Goal: Submit feedback/report problem

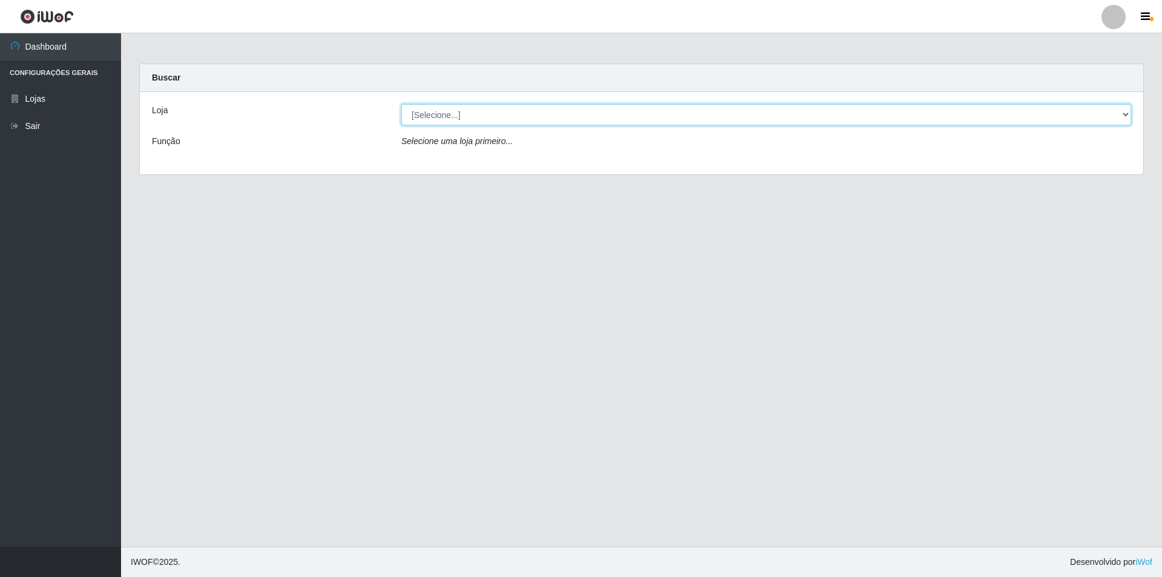
click at [542, 121] on select "[Selecione...] Atacado Vem - [STREET_ADDRESS]" at bounding box center [766, 114] width 730 height 21
select select "449"
click at [401, 104] on select "[Selecione...] Atacado Vem - [STREET_ADDRESS]" at bounding box center [766, 114] width 730 height 21
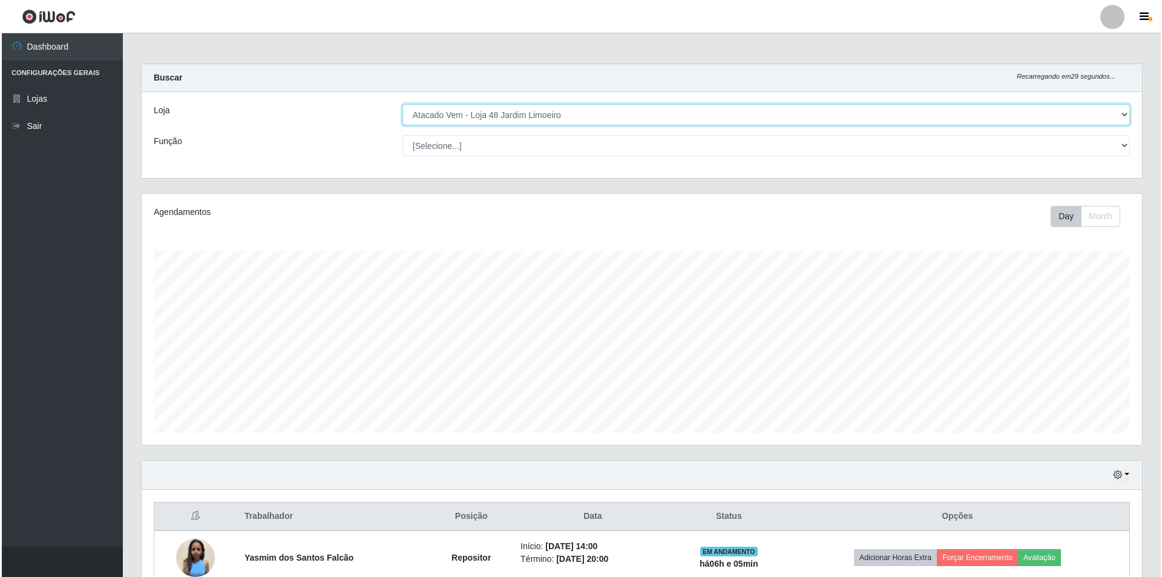
scroll to position [119, 0]
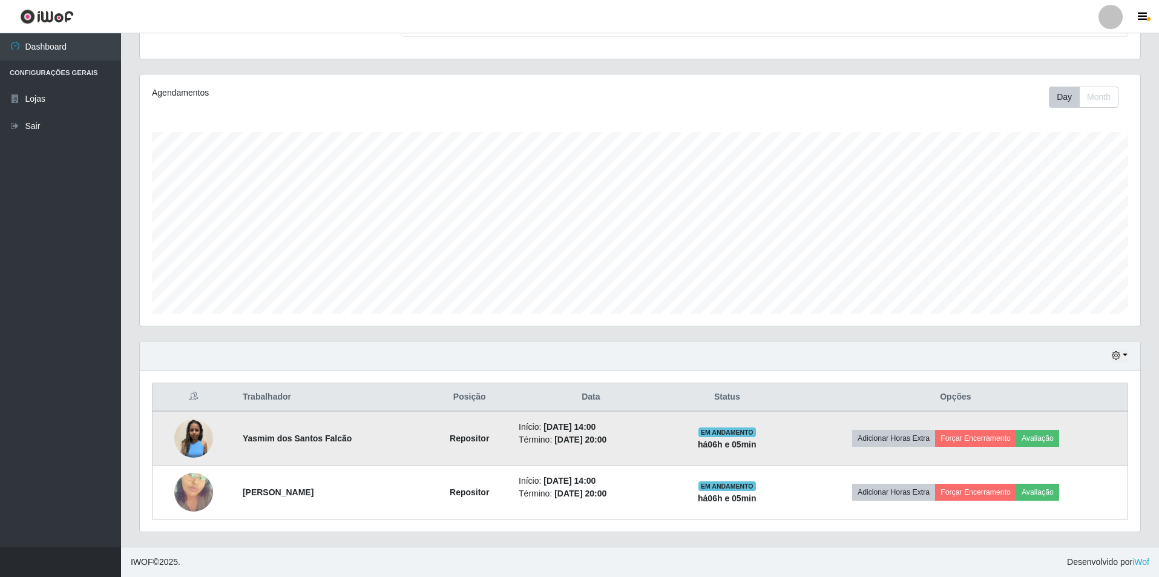
click at [199, 446] on img at bounding box center [193, 438] width 39 height 39
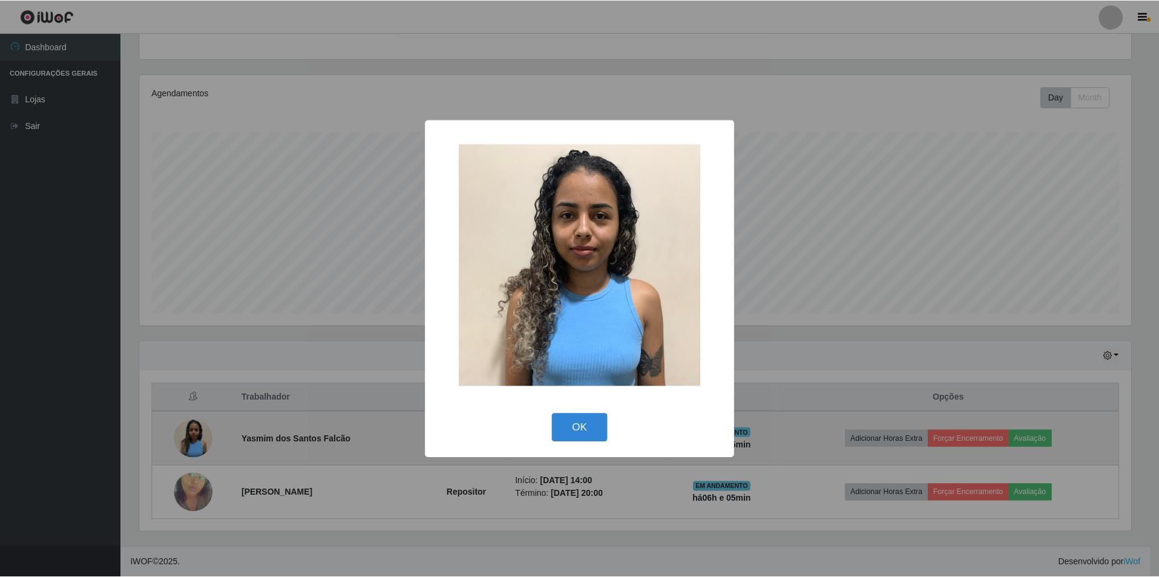
scroll to position [251, 994]
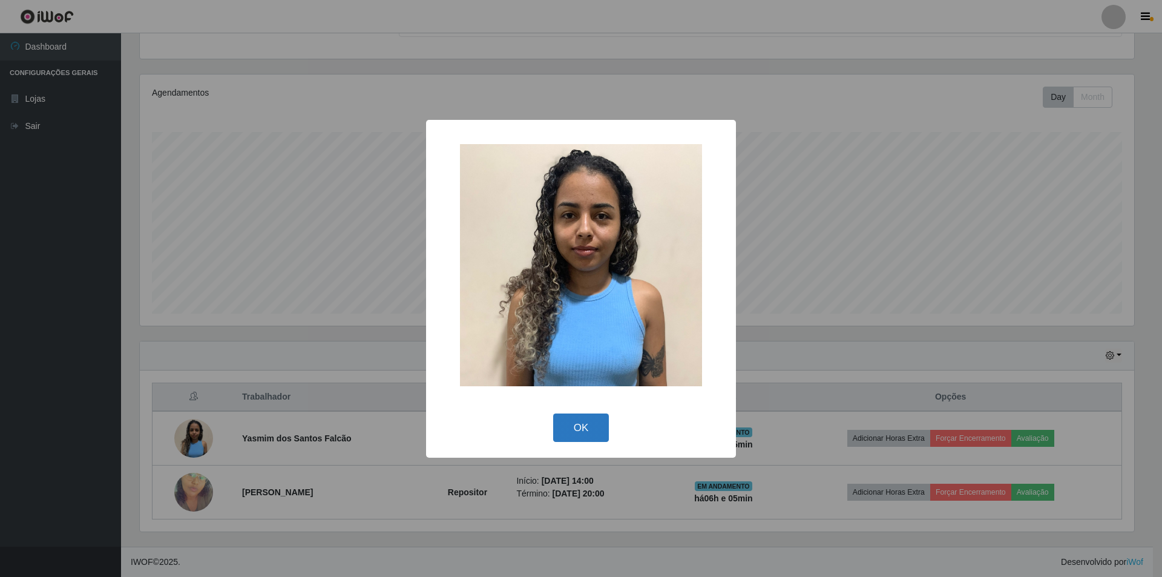
click at [593, 435] on button "OK" at bounding box center [581, 427] width 56 height 28
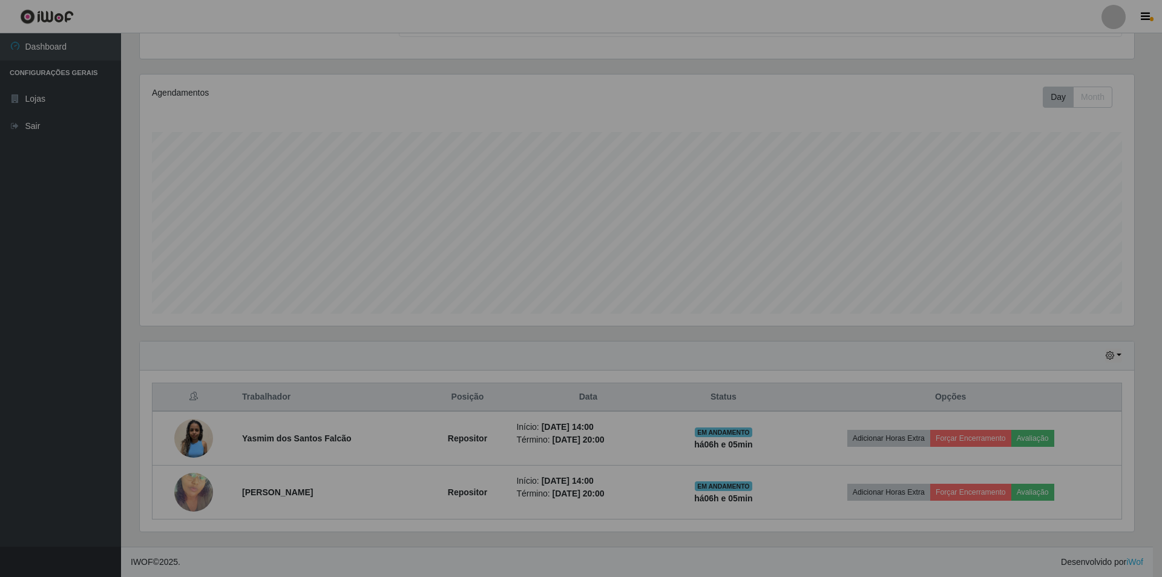
scroll to position [251, 1000]
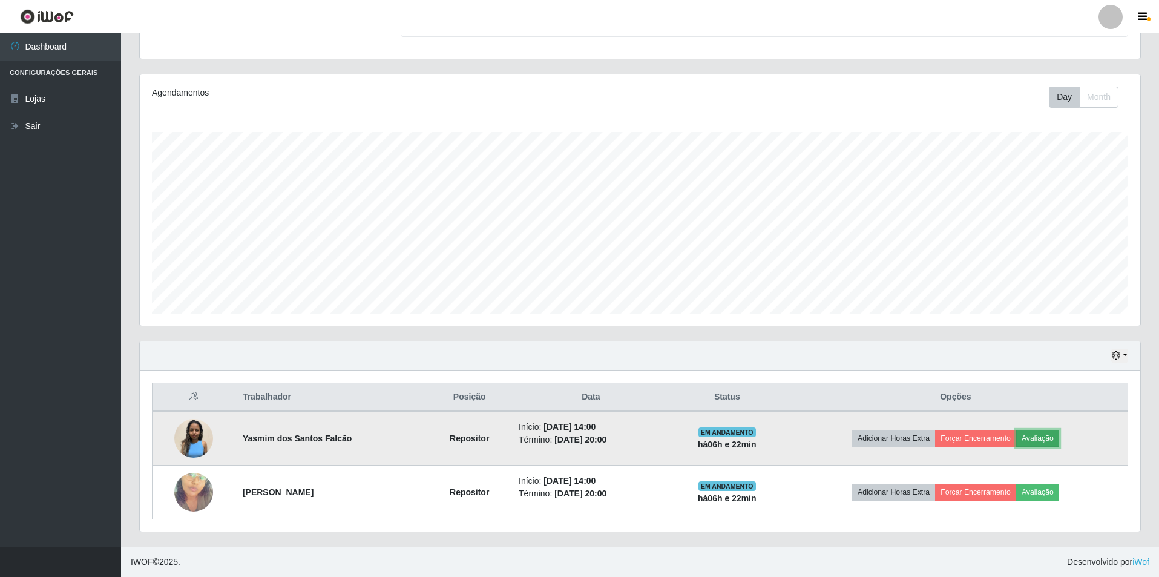
click at [1042, 441] on button "Avaliação" at bounding box center [1037, 438] width 43 height 17
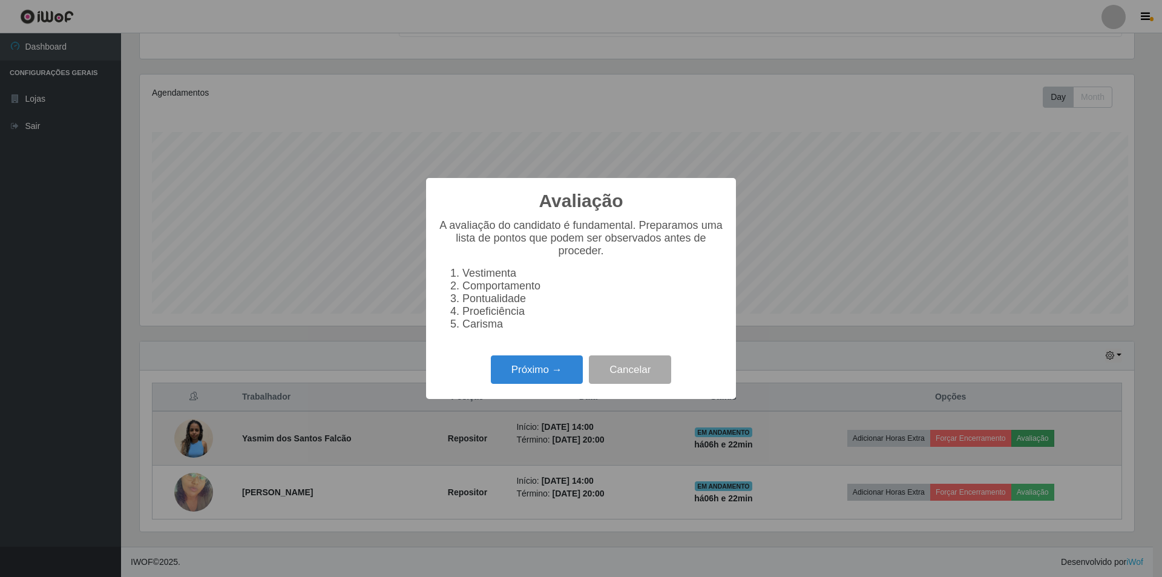
scroll to position [251, 994]
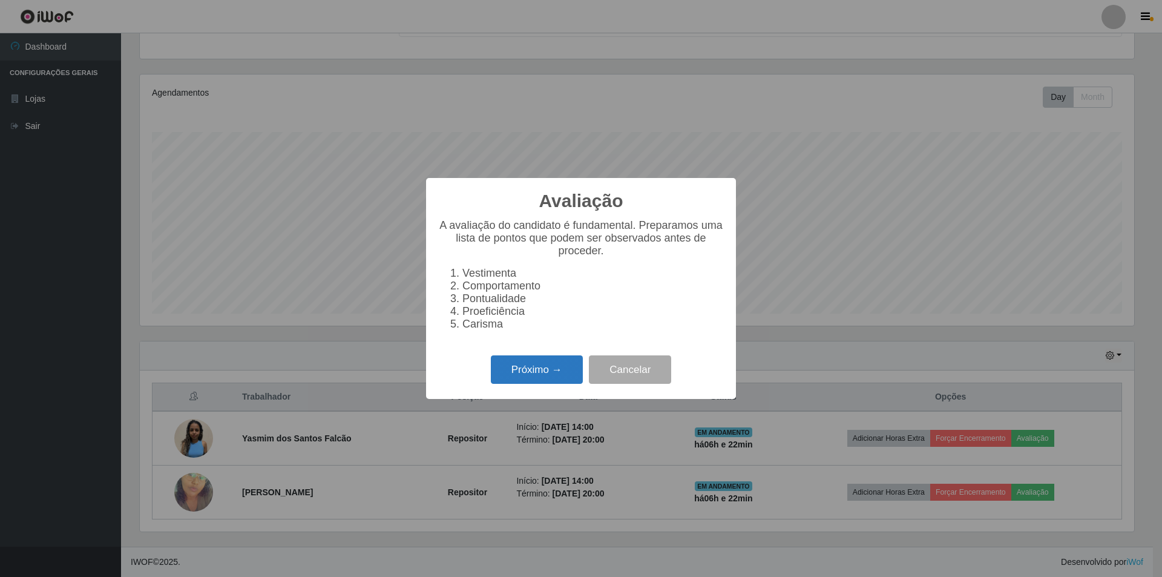
click at [520, 376] on button "Próximo →" at bounding box center [537, 369] width 92 height 28
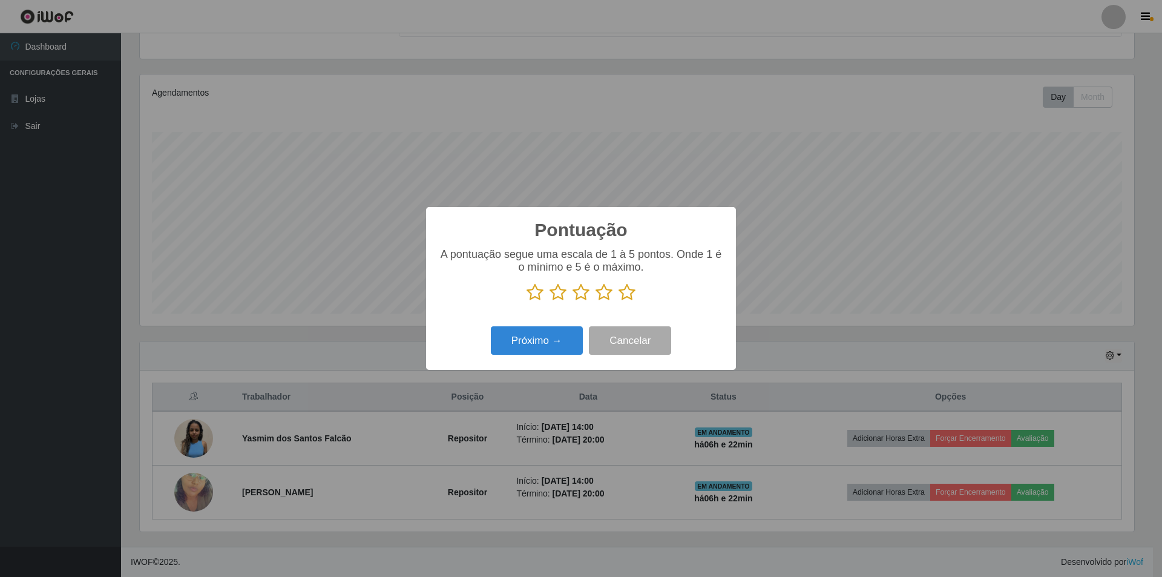
scroll to position [604961, 604218]
click at [577, 294] on icon at bounding box center [581, 292] width 17 height 18
click at [573, 301] on input "radio" at bounding box center [573, 301] width 0 height 0
click at [527, 343] on button "Próximo →" at bounding box center [537, 340] width 92 height 28
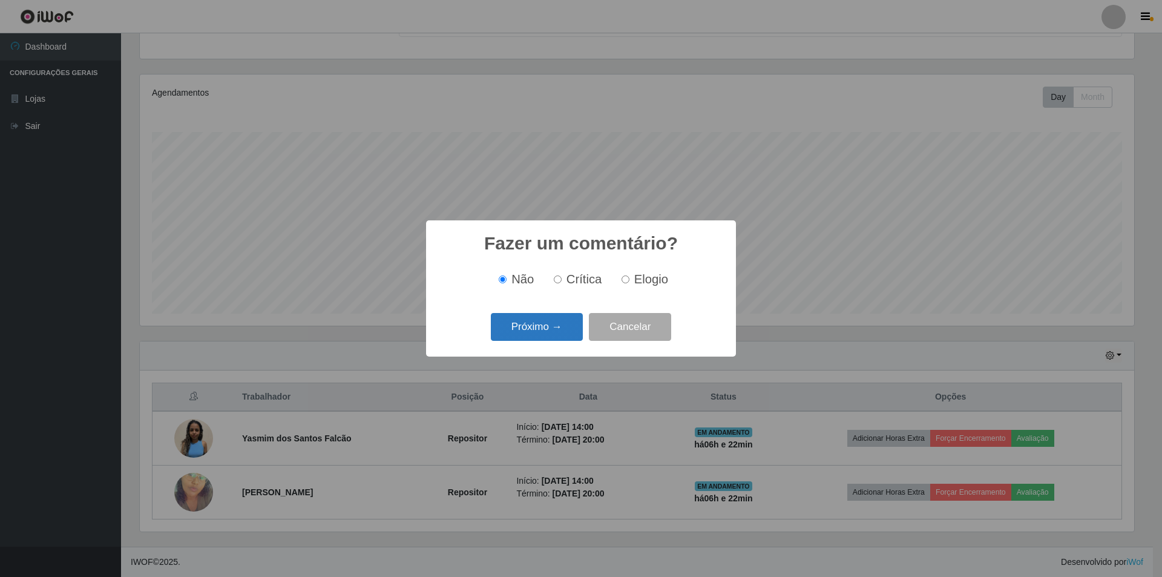
click at [530, 332] on button "Próximo →" at bounding box center [537, 327] width 92 height 28
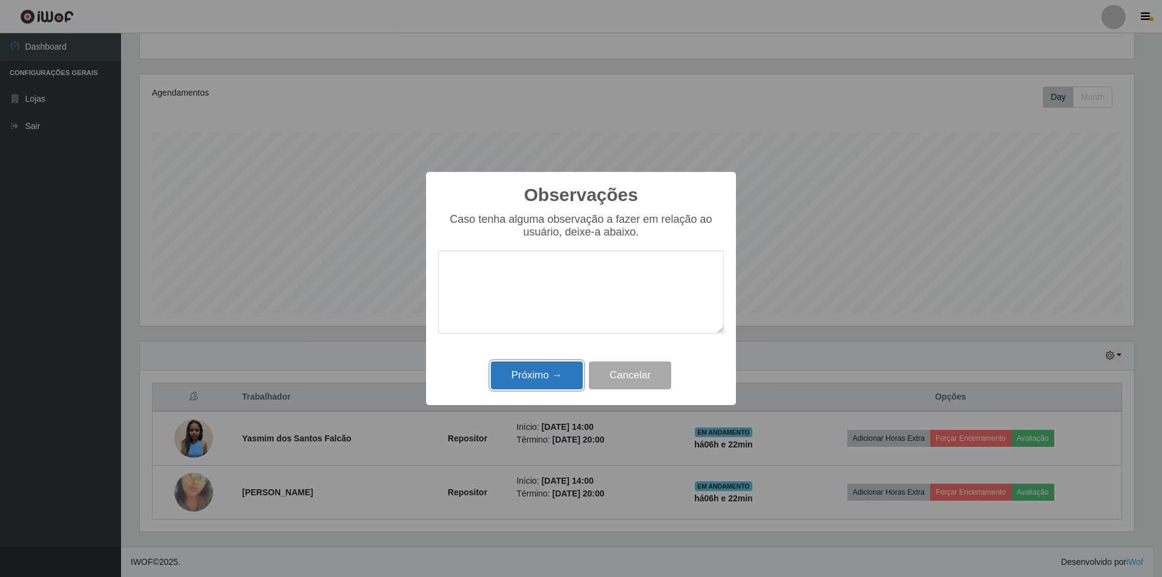
click at [531, 379] on button "Próximo →" at bounding box center [537, 375] width 92 height 28
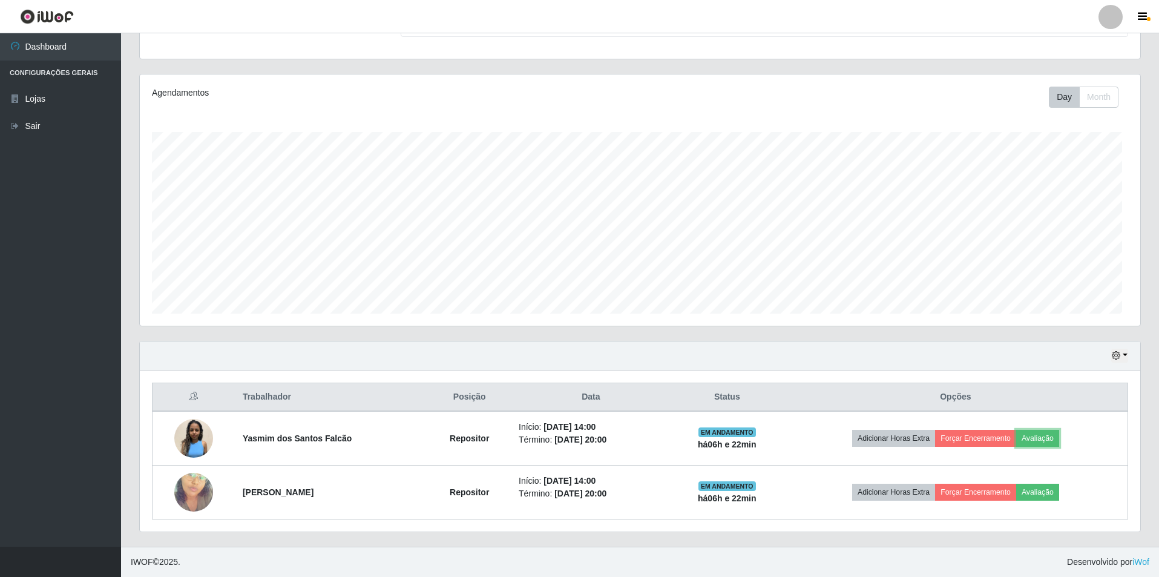
scroll to position [251, 1000]
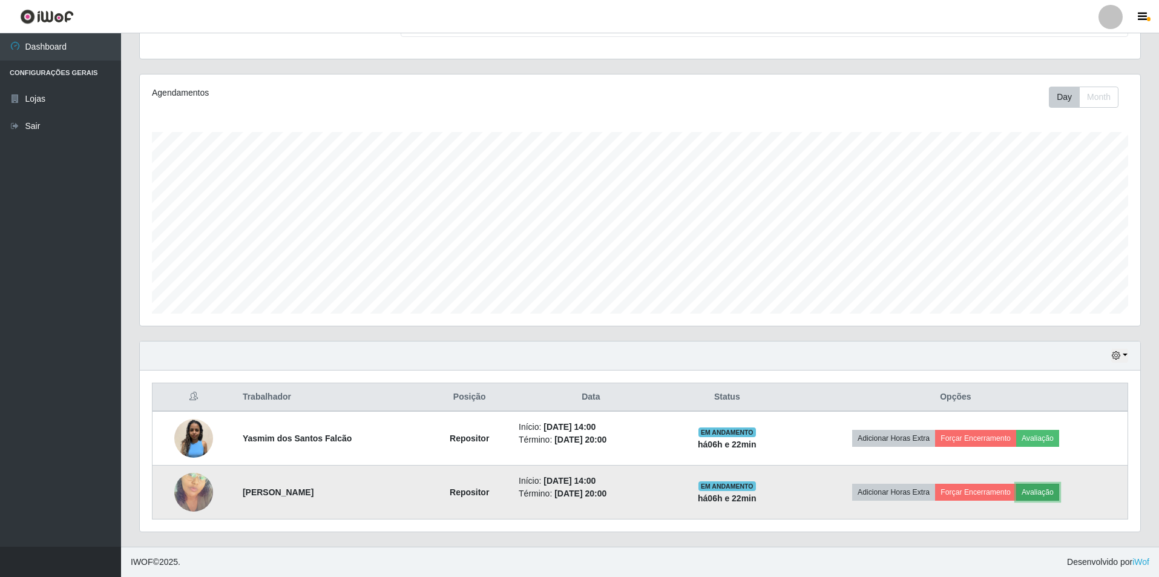
click at [1040, 493] on button "Avaliação" at bounding box center [1037, 492] width 43 height 17
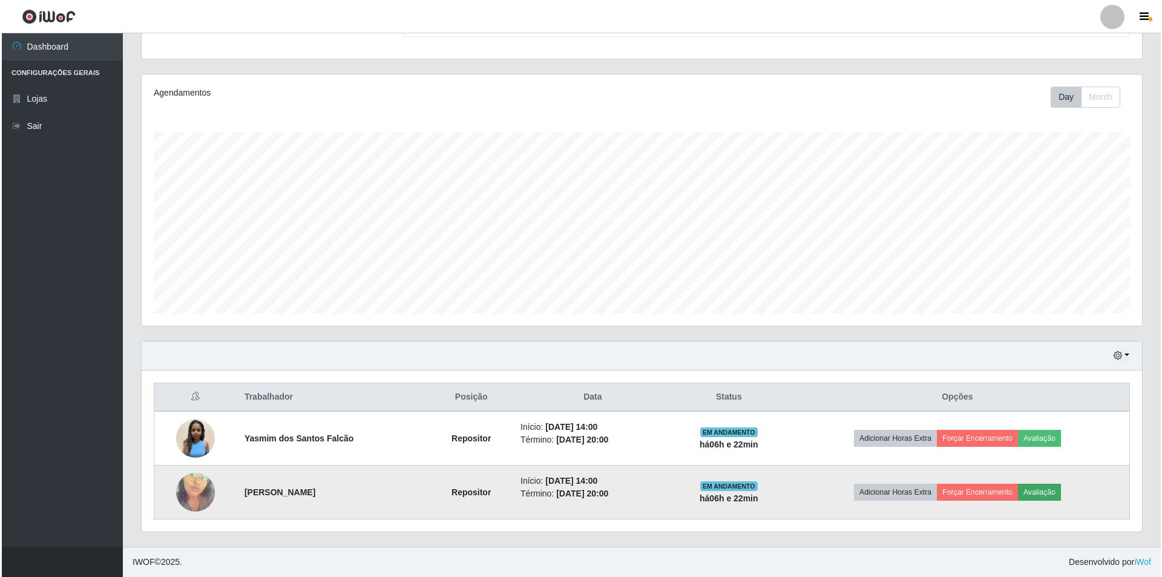
scroll to position [251, 994]
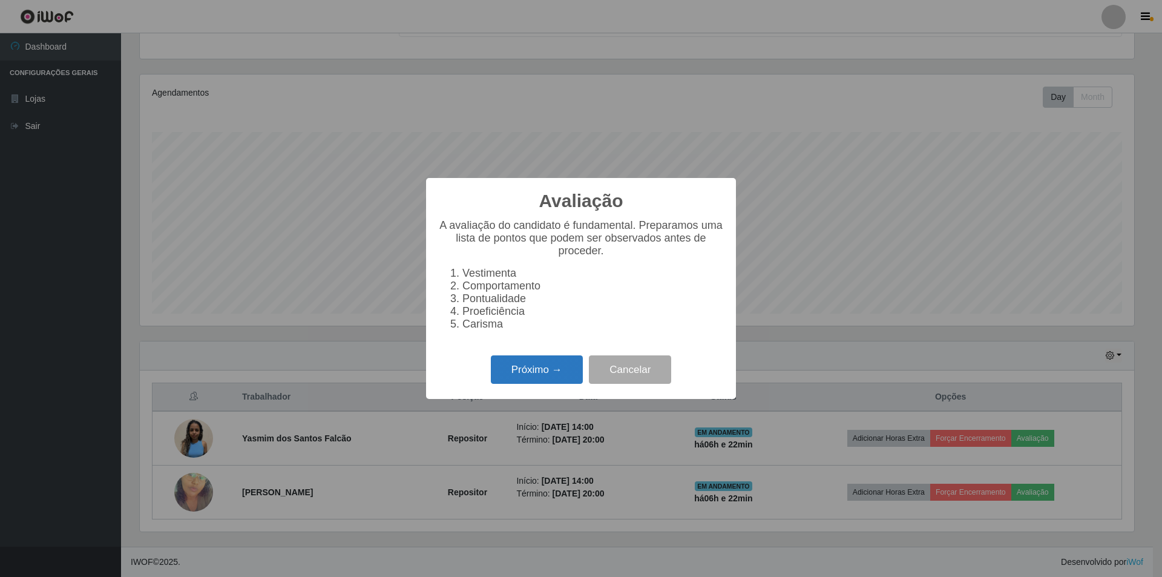
click at [513, 373] on button "Próximo →" at bounding box center [537, 369] width 92 height 28
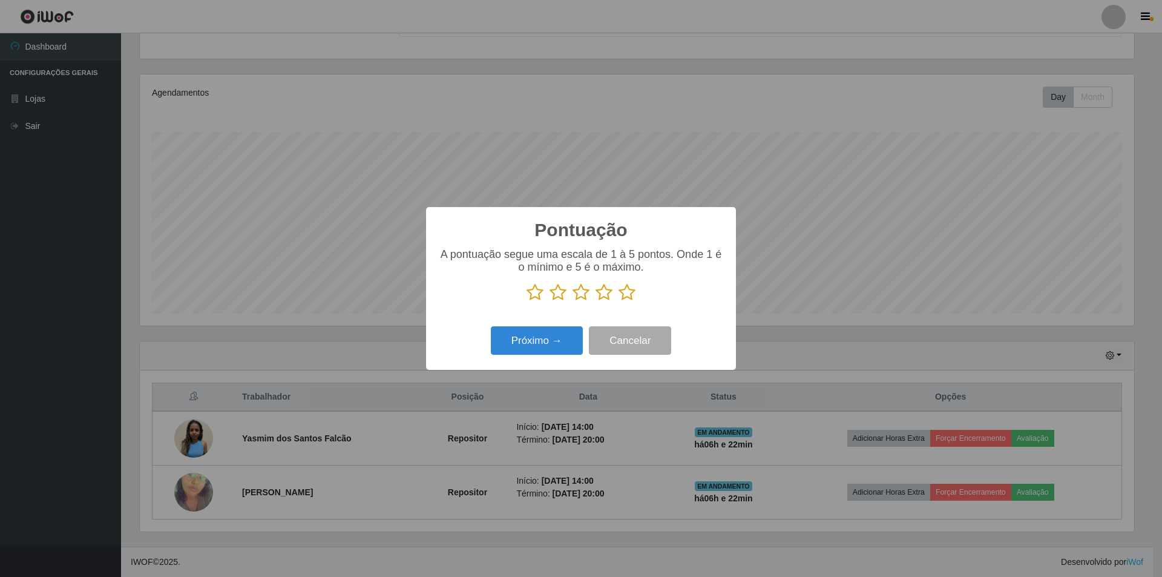
scroll to position [604961, 604218]
click at [579, 298] on icon at bounding box center [581, 292] width 17 height 18
click at [573, 301] on input "radio" at bounding box center [573, 301] width 0 height 0
click at [533, 335] on button "Próximo →" at bounding box center [537, 340] width 92 height 28
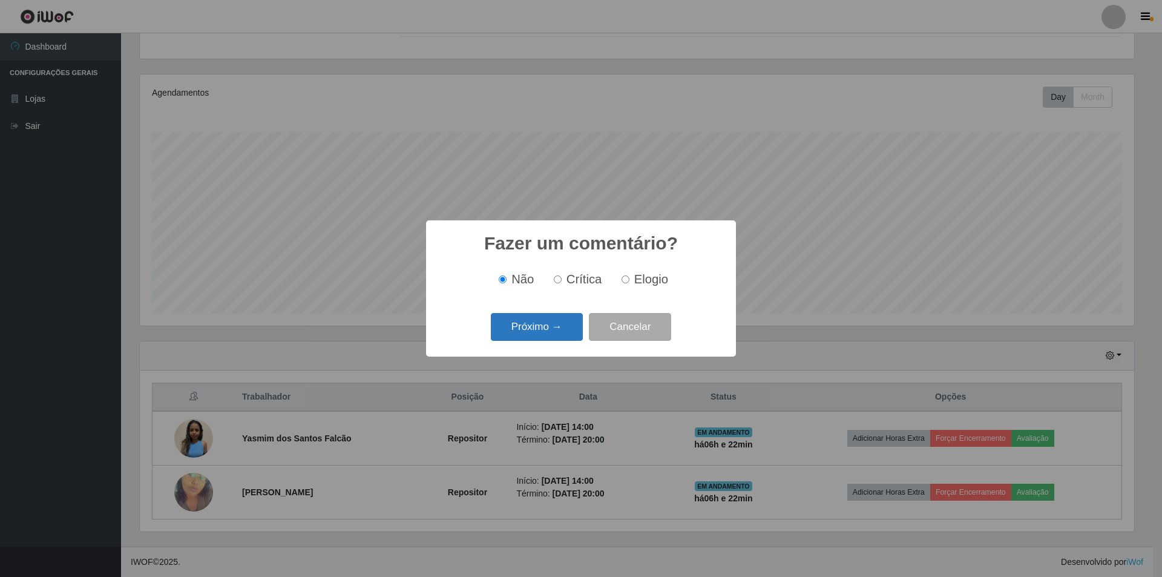
click at [557, 333] on button "Próximo →" at bounding box center [537, 327] width 92 height 28
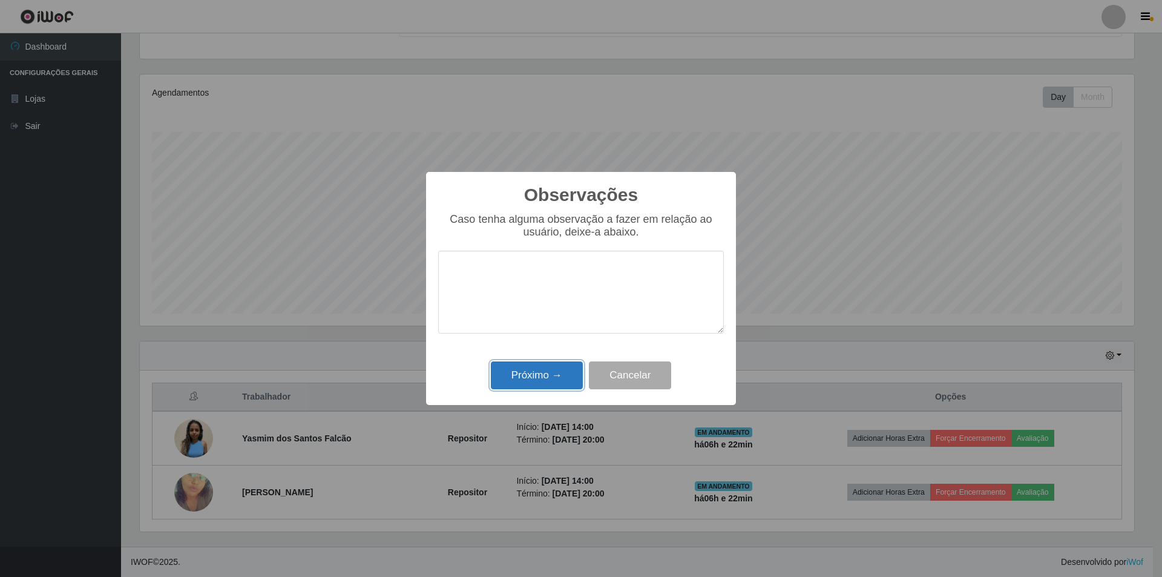
click at [540, 376] on button "Próximo →" at bounding box center [537, 375] width 92 height 28
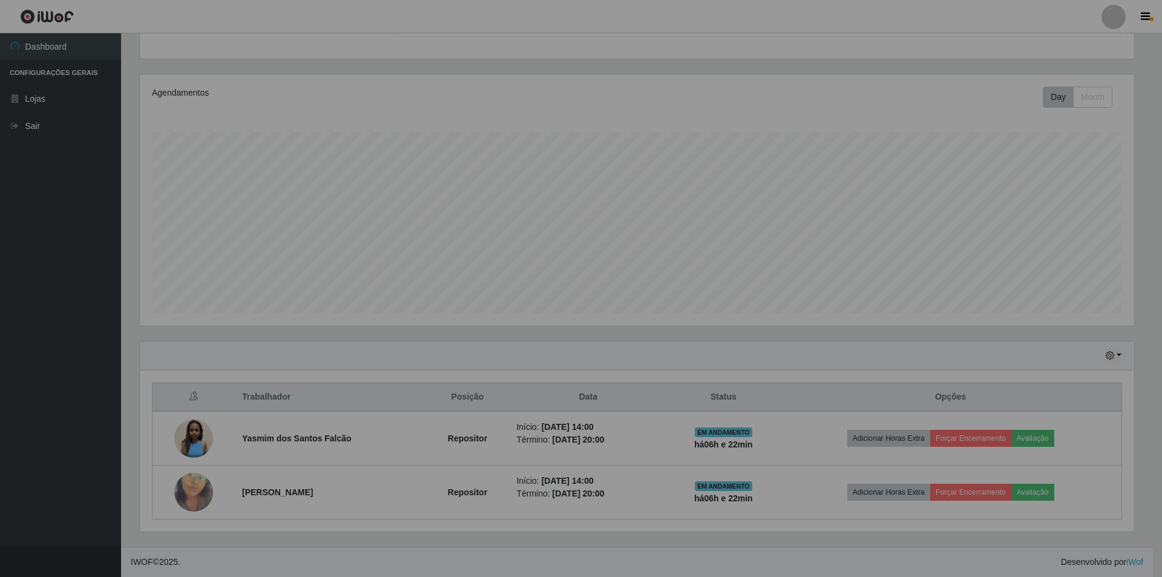
scroll to position [251, 1000]
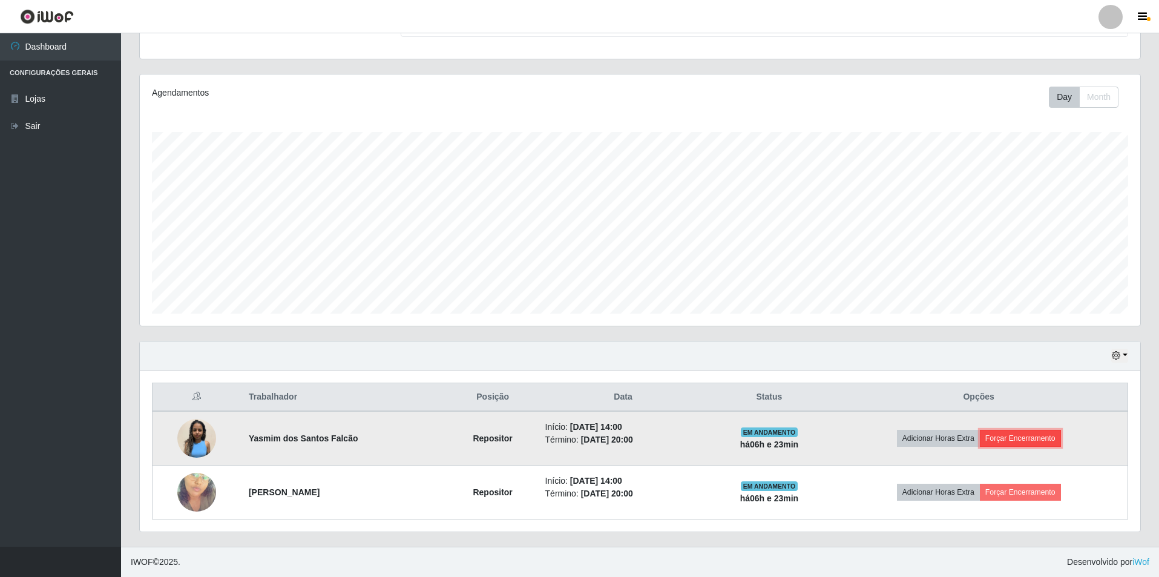
click at [1014, 433] on button "Forçar Encerramento" at bounding box center [1020, 438] width 81 height 17
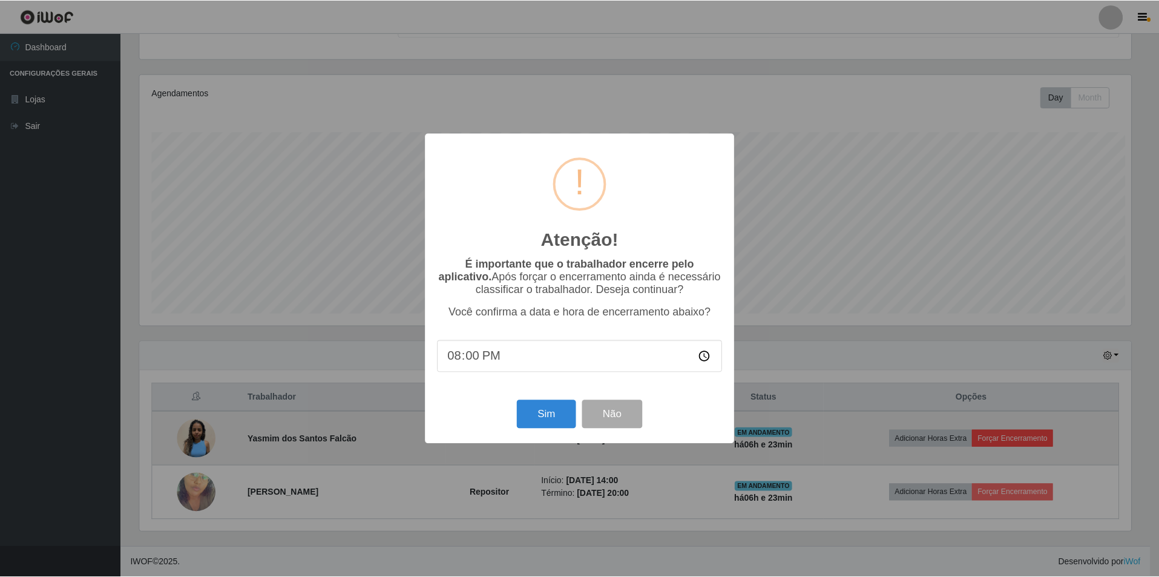
scroll to position [251, 994]
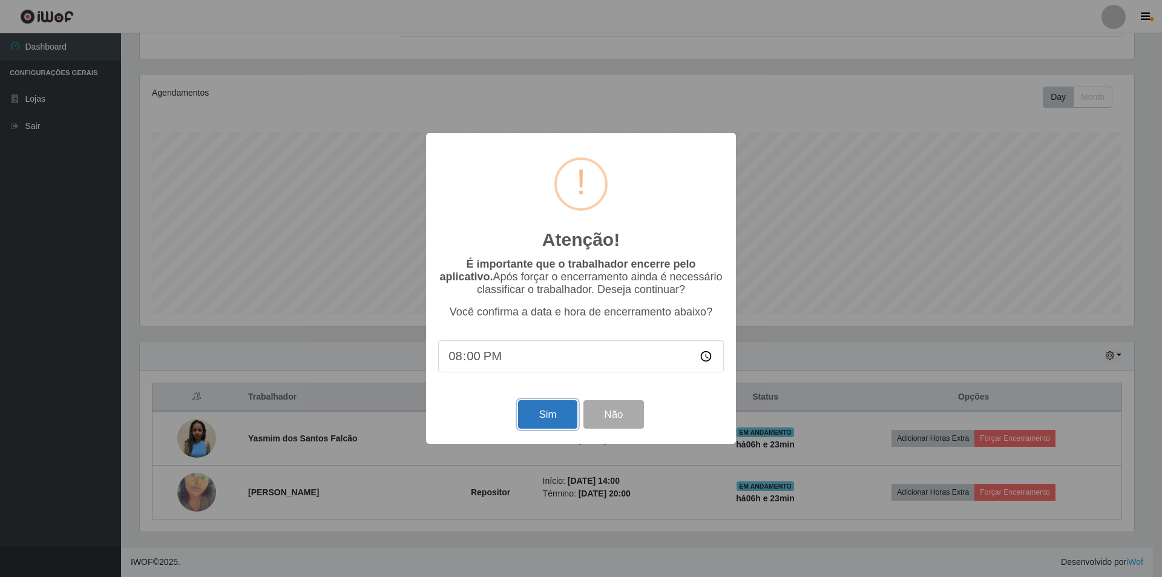
click at [546, 418] on button "Sim" at bounding box center [547, 414] width 59 height 28
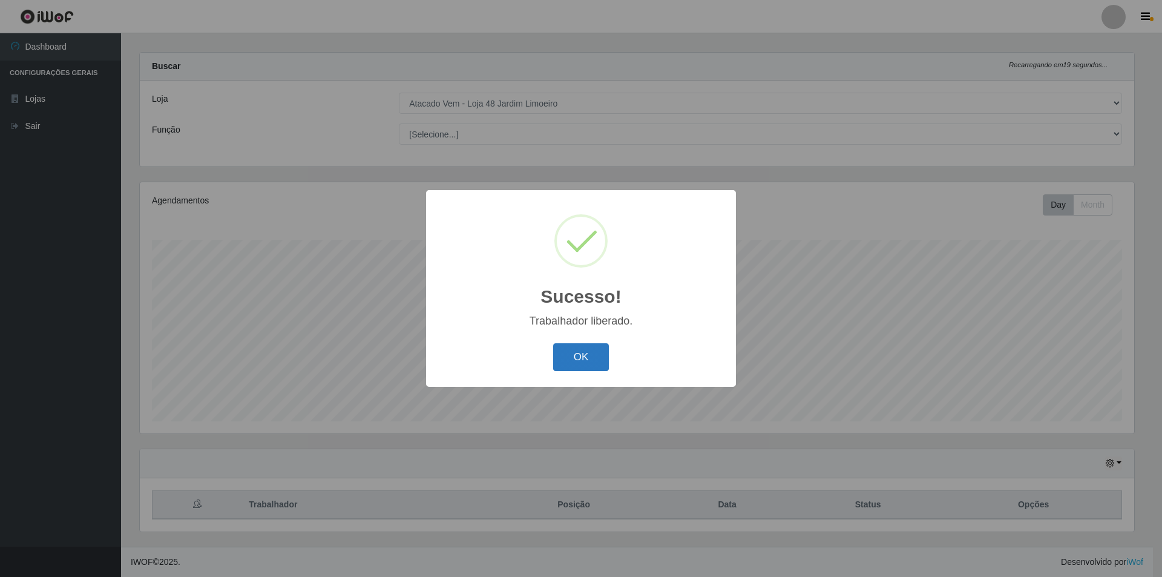
click at [592, 368] on button "OK" at bounding box center [581, 357] width 56 height 28
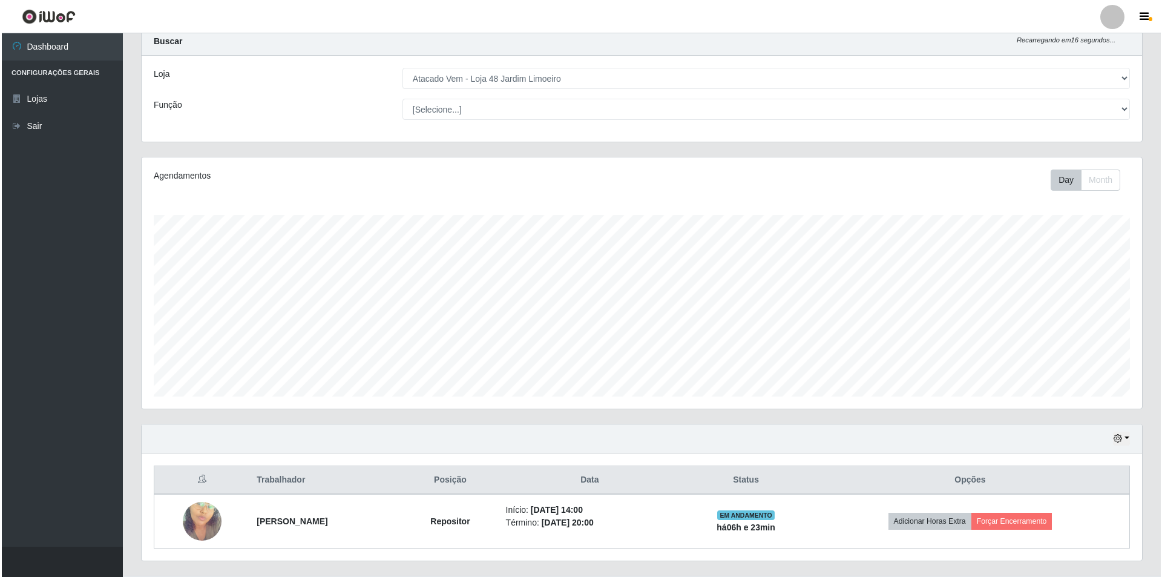
scroll to position [65, 0]
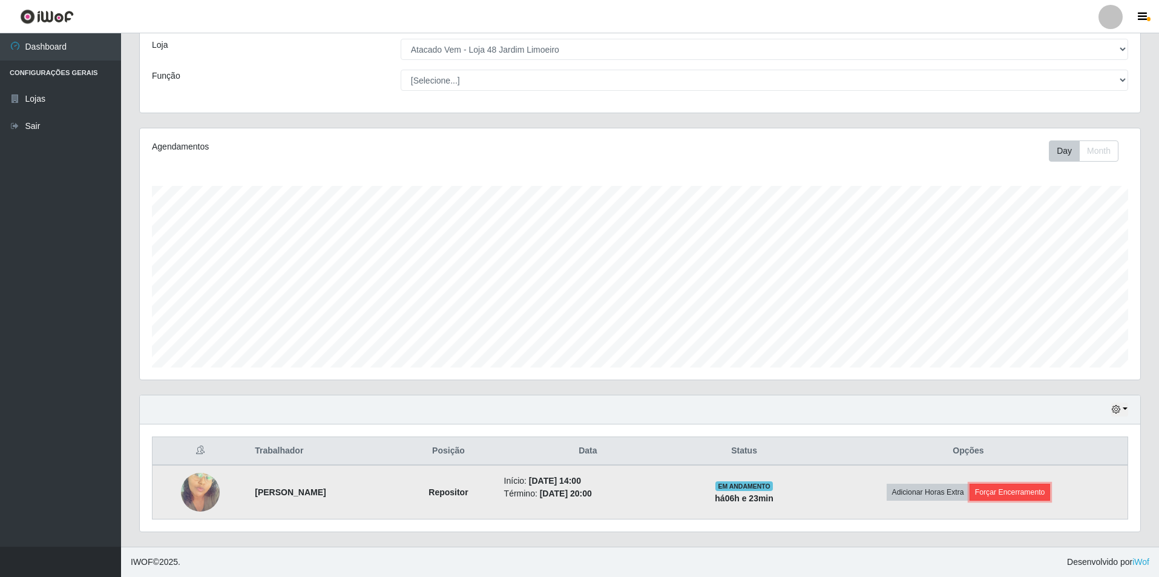
click at [1015, 488] on button "Forçar Encerramento" at bounding box center [1010, 492] width 81 height 17
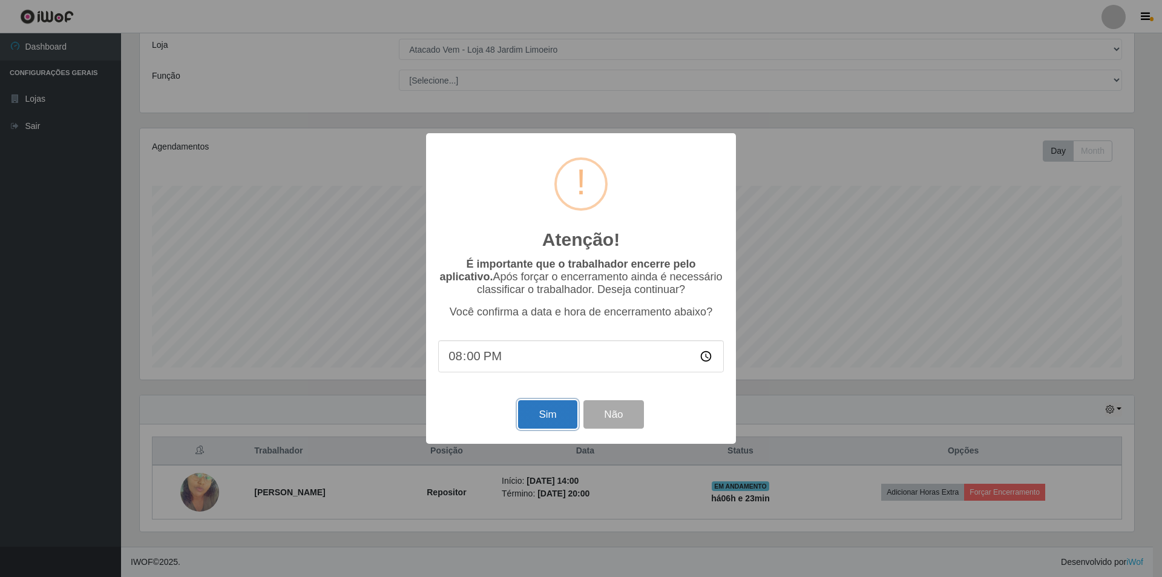
click at [534, 414] on button "Sim" at bounding box center [547, 414] width 59 height 28
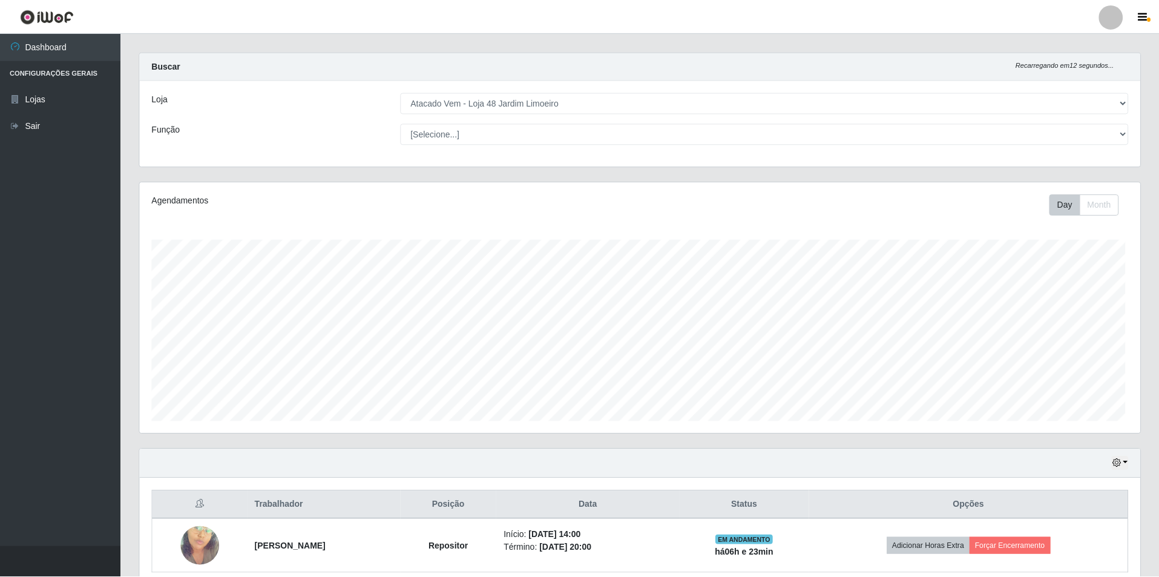
scroll to position [0, 0]
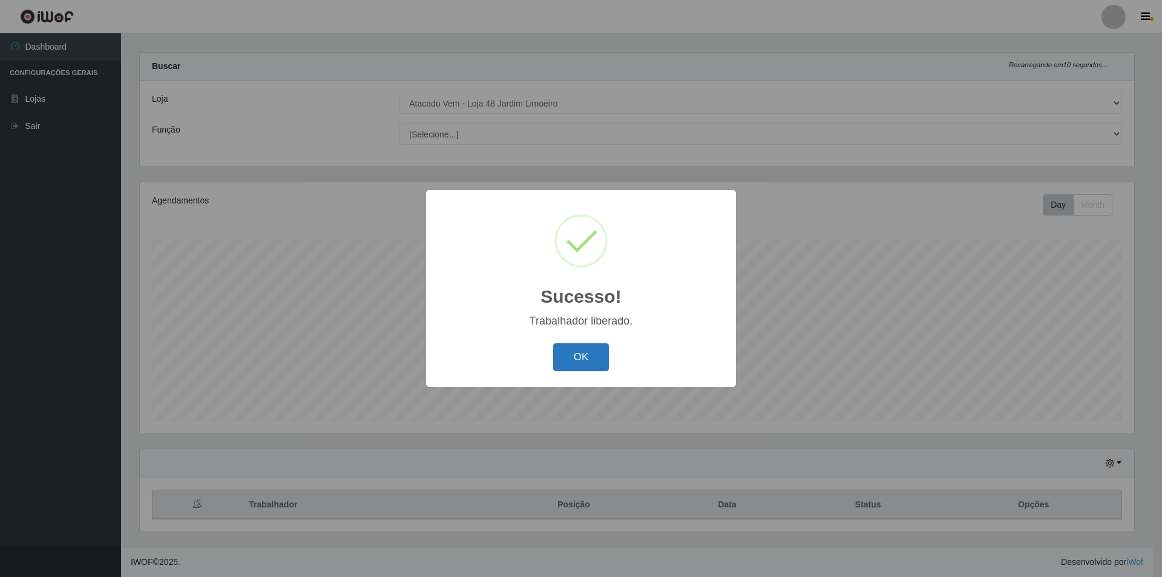
click at [593, 356] on button "OK" at bounding box center [581, 357] width 56 height 28
